Goal: Transaction & Acquisition: Obtain resource

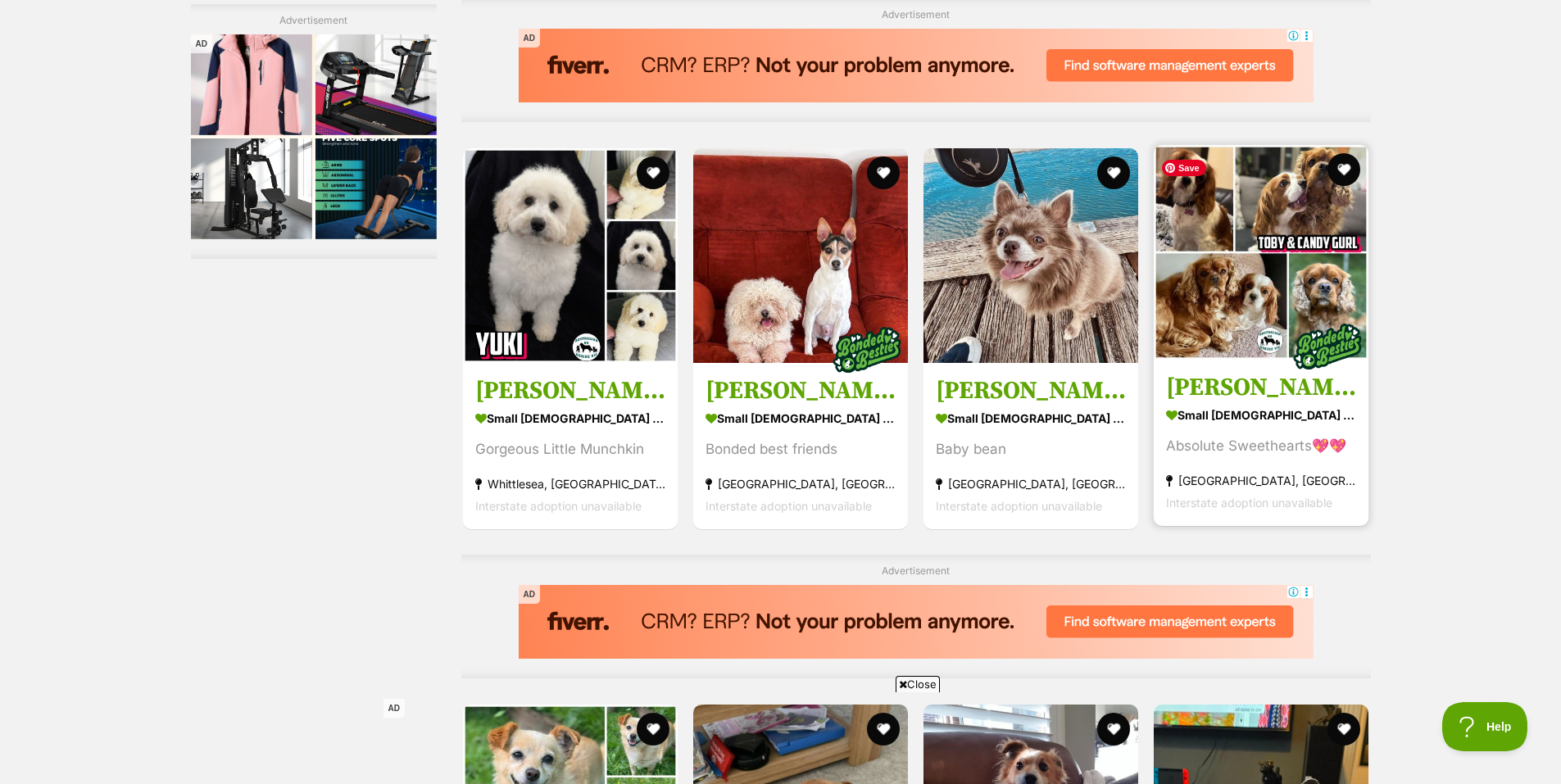
click at [1256, 306] on img at bounding box center [1261, 252] width 214 height 214
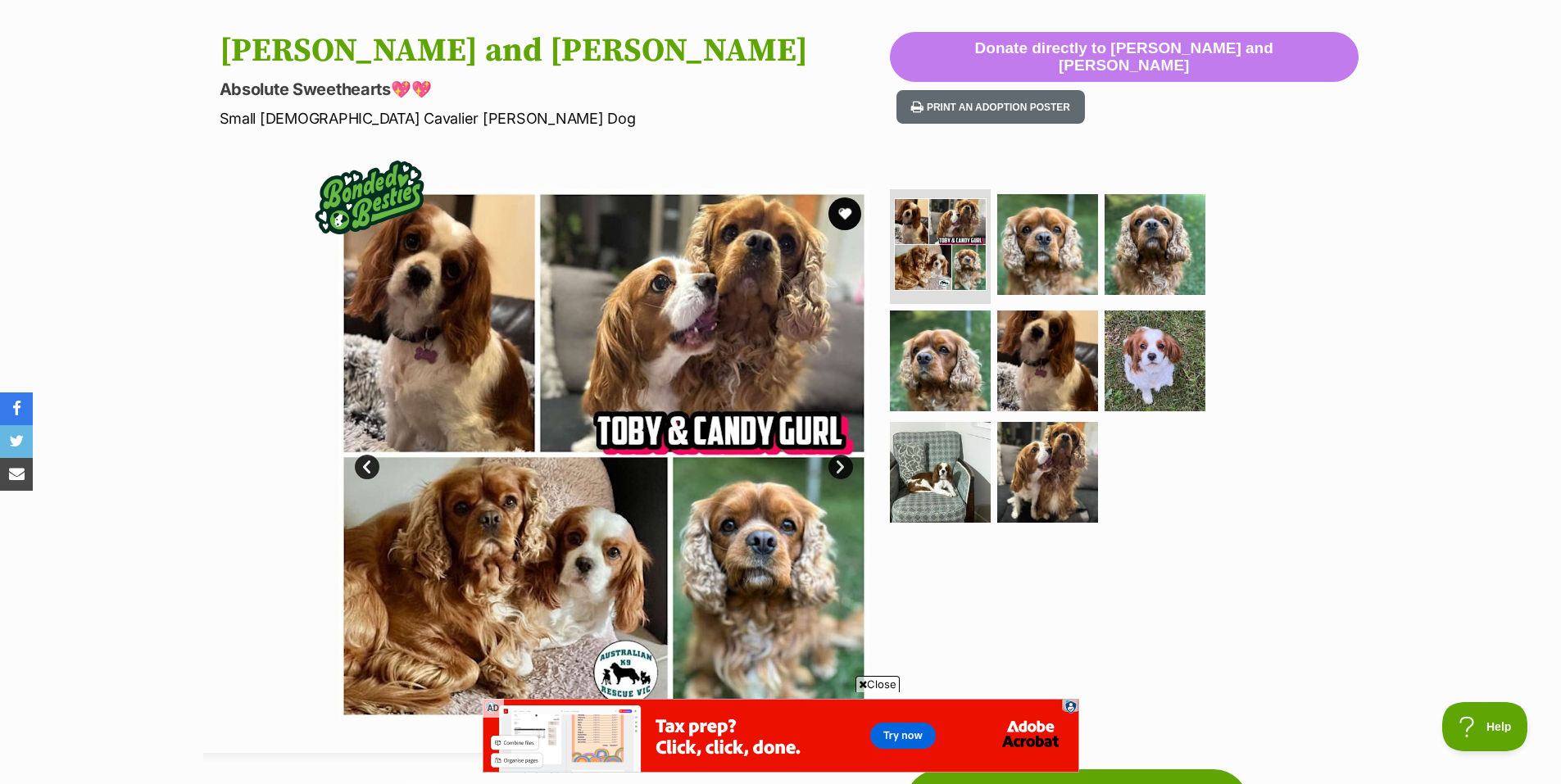
scroll to position [82, 0]
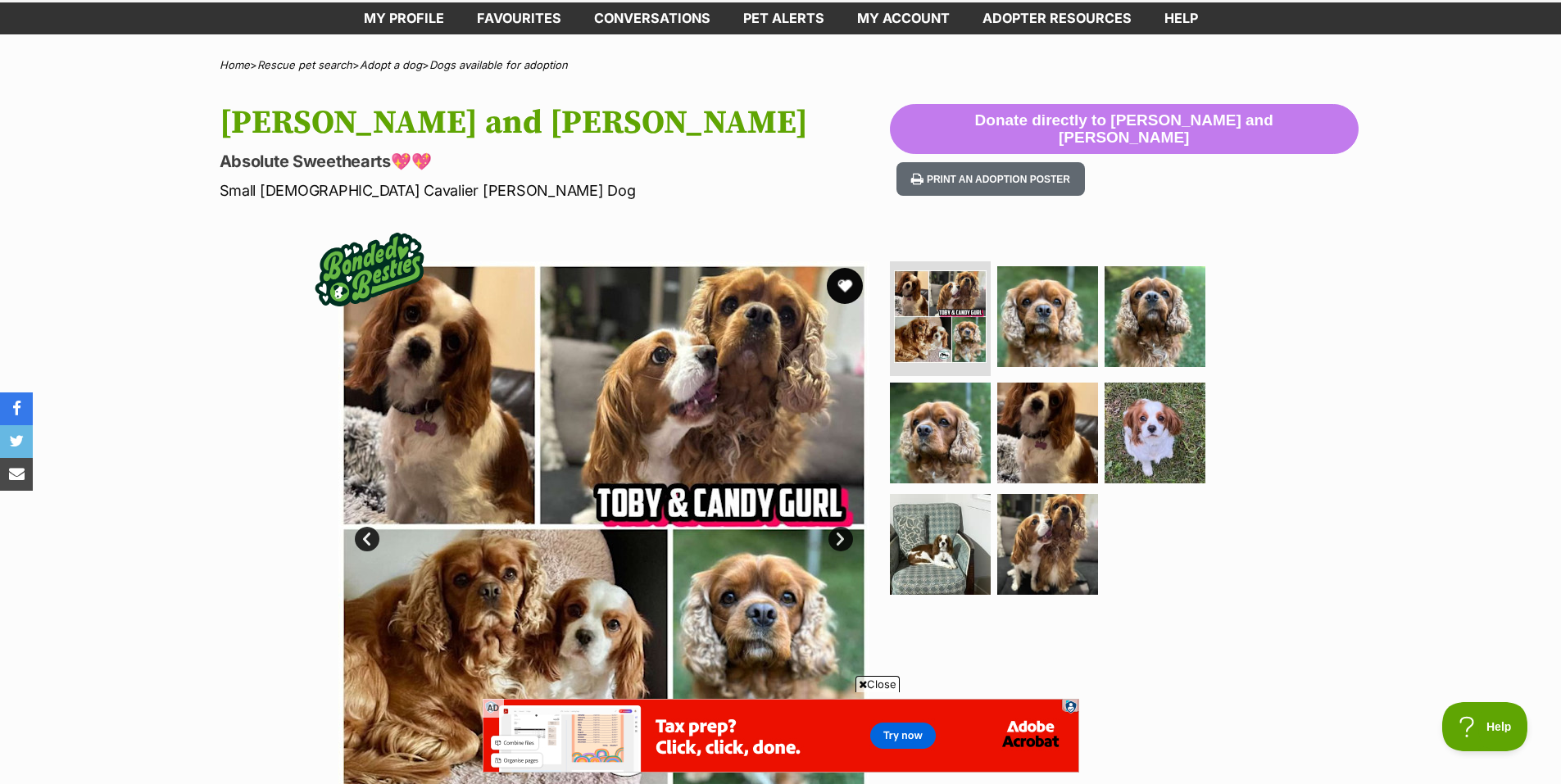
click at [848, 284] on button "favourite" at bounding box center [845, 286] width 36 height 36
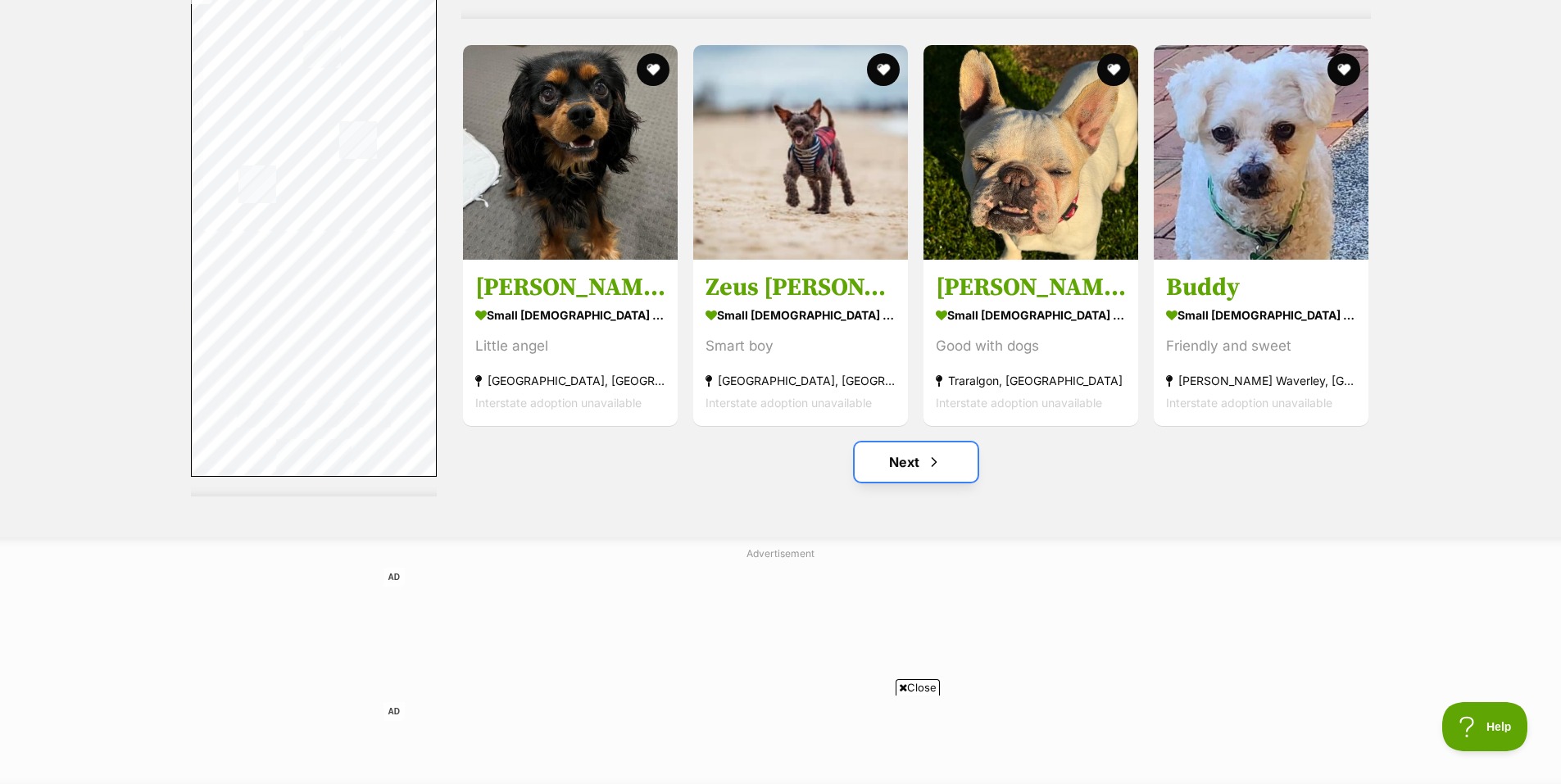
click at [897, 466] on link "Next" at bounding box center [916, 462] width 123 height 39
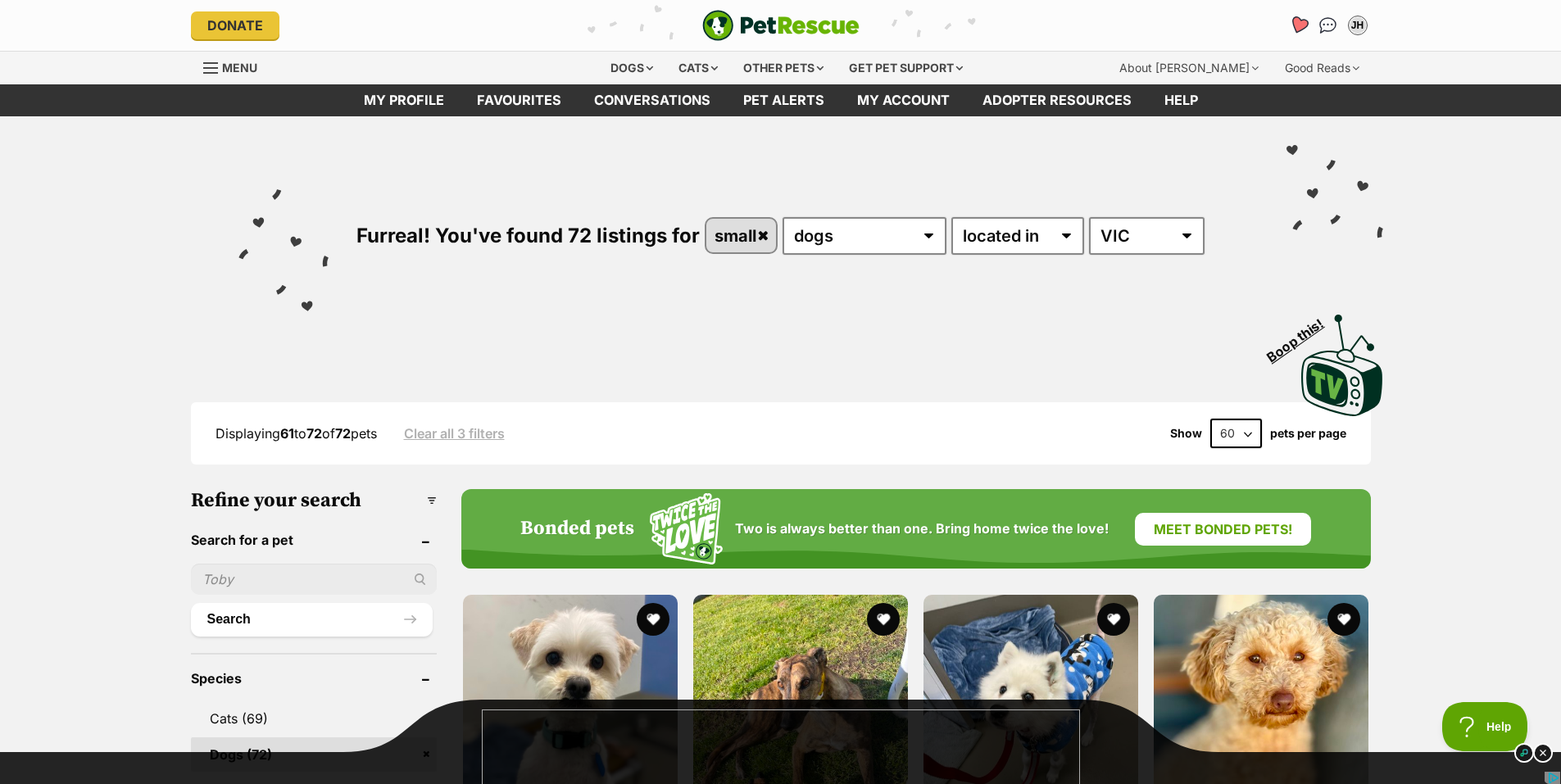
click at [1299, 22] on icon "Favourites" at bounding box center [1298, 25] width 20 height 19
